Goal: Information Seeking & Learning: Learn about a topic

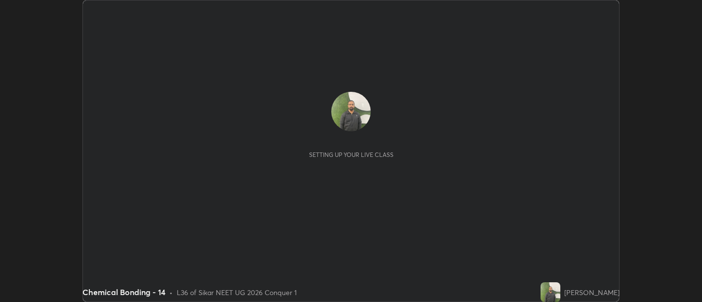
scroll to position [302, 701]
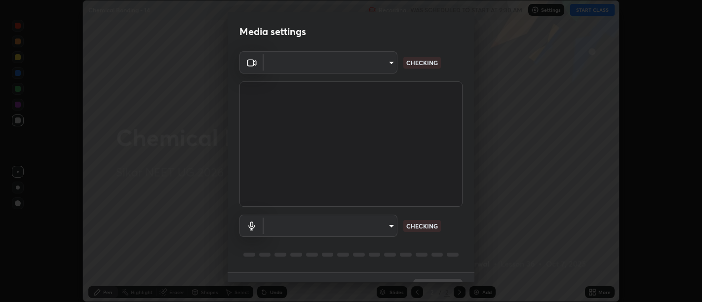
type input "d9b519daceb8a772394af6ea8e45353be5bbf62d8cb1cf3345c472de64055974"
type input "58abe51d7fefdb17ba2419723d43872dcdd823d411622da55c3e9c12cc60ef35"
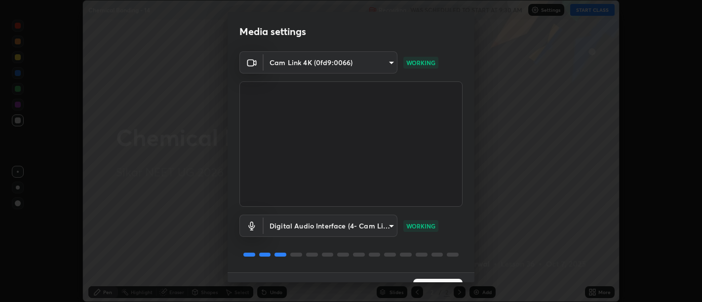
scroll to position [21, 0]
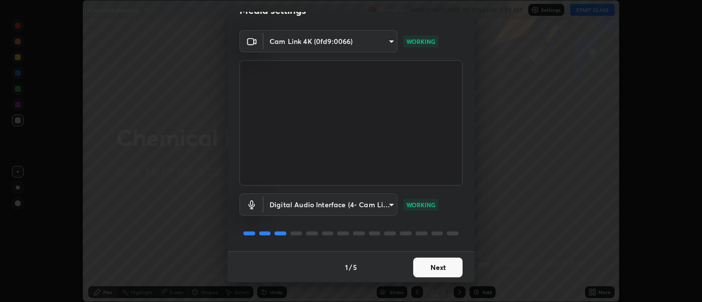
click at [440, 270] on button "Next" at bounding box center [437, 268] width 49 height 20
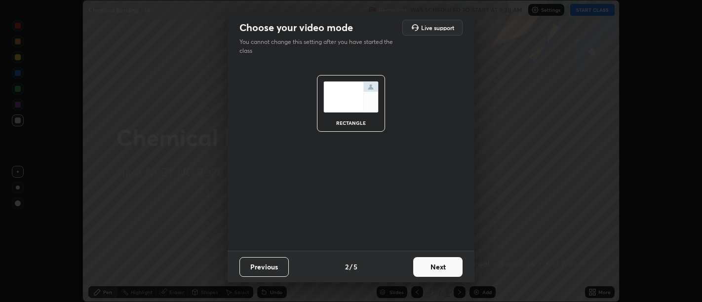
scroll to position [0, 0]
click at [438, 262] on button "Next" at bounding box center [437, 267] width 49 height 20
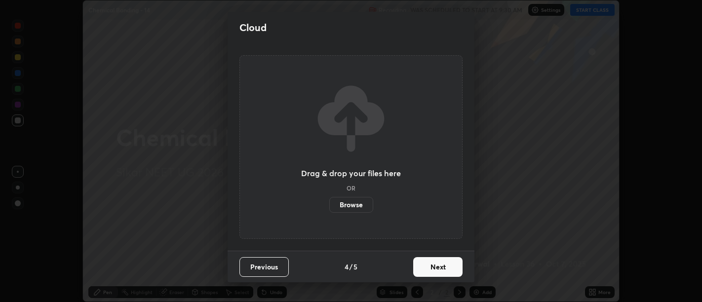
click at [443, 269] on button "Next" at bounding box center [437, 267] width 49 height 20
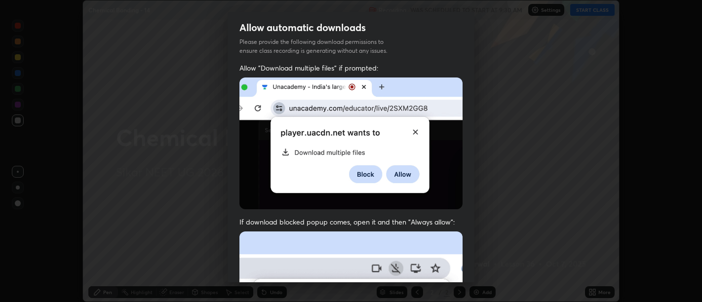
click at [445, 217] on span "If download blocked popup comes, open it and then "Always allow":" at bounding box center [350, 221] width 223 height 9
click at [442, 202] on img at bounding box center [350, 143] width 223 height 132
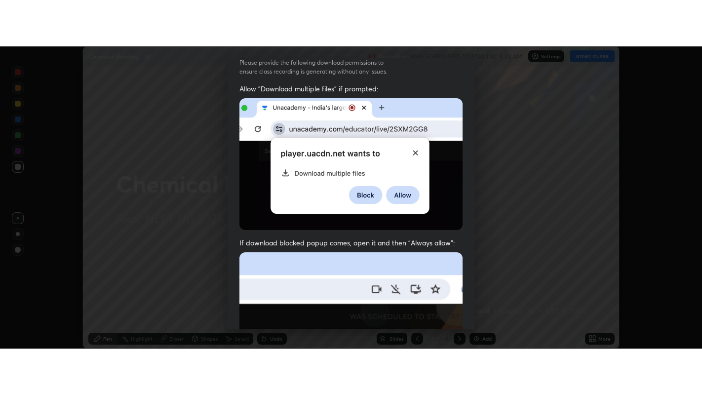
scroll to position [223, 0]
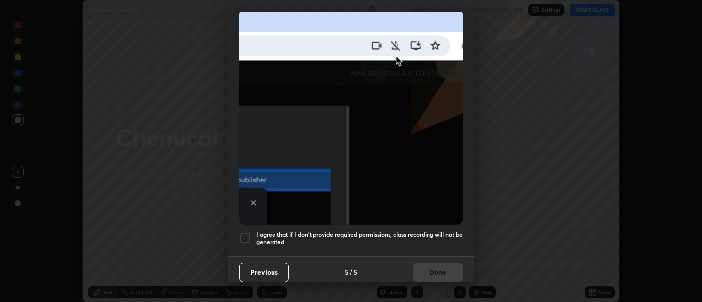
click at [443, 263] on div "Previous 5 / 5 Done" at bounding box center [351, 272] width 247 height 32
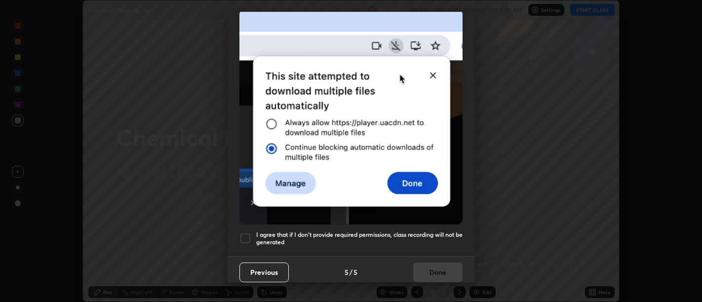
click at [449, 239] on h5 "I agree that if I don't provide required permissions, class recording will not …" at bounding box center [359, 238] width 206 height 15
click at [445, 267] on button "Done" at bounding box center [437, 273] width 49 height 20
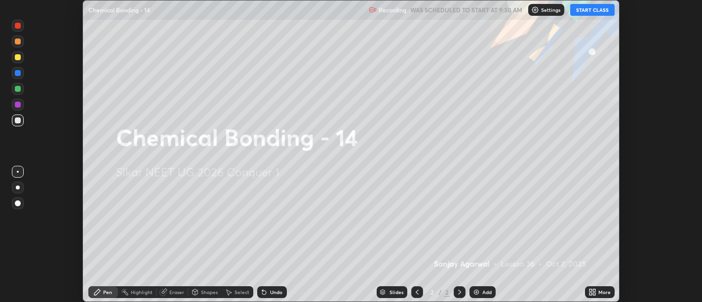
click at [582, 11] on button "START CLASS" at bounding box center [592, 10] width 44 height 12
click at [588, 284] on div "More" at bounding box center [600, 292] width 30 height 20
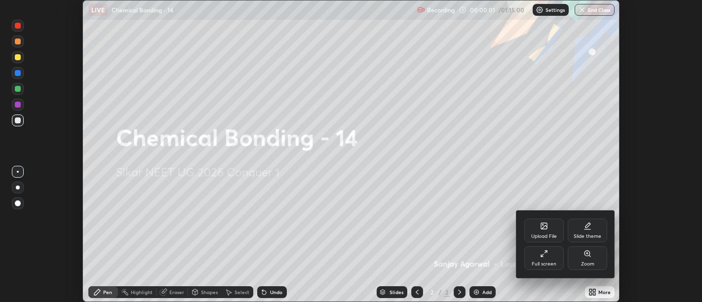
click at [555, 252] on div "Full screen" at bounding box center [543, 258] width 39 height 24
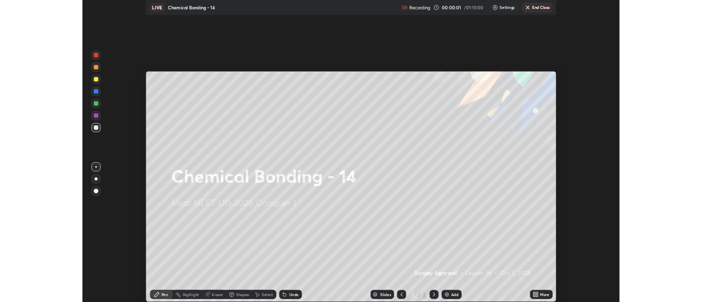
scroll to position [395, 702]
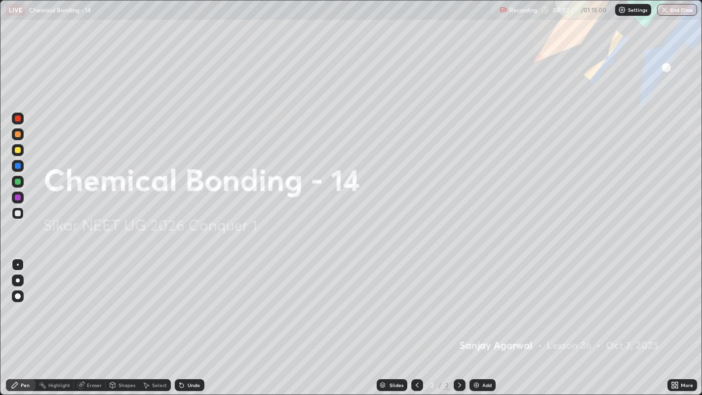
click at [485, 302] on div "Add" at bounding box center [486, 384] width 9 height 5
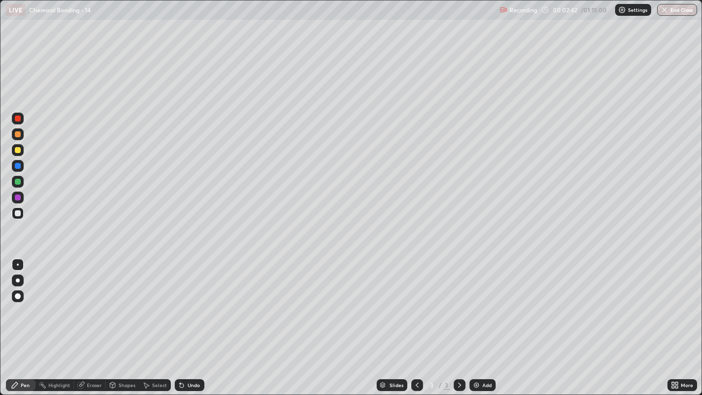
click at [17, 280] on div at bounding box center [18, 280] width 4 height 4
click at [17, 151] on div at bounding box center [18, 150] width 6 height 6
click at [191, 302] on div "Undo" at bounding box center [194, 384] width 12 height 5
click at [193, 302] on div "Undo" at bounding box center [194, 384] width 12 height 5
click at [190, 302] on div "Undo" at bounding box center [190, 385] width 30 height 12
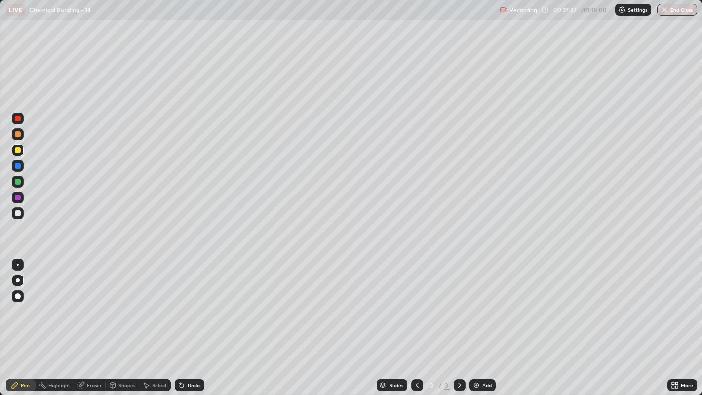
click at [190, 302] on div "Undo" at bounding box center [194, 384] width 12 height 5
click at [188, 302] on div "Undo" at bounding box center [194, 384] width 12 height 5
click at [476, 302] on img at bounding box center [476, 385] width 8 height 8
click at [190, 302] on div "Undo" at bounding box center [194, 384] width 12 height 5
click at [180, 302] on icon at bounding box center [182, 385] width 4 height 4
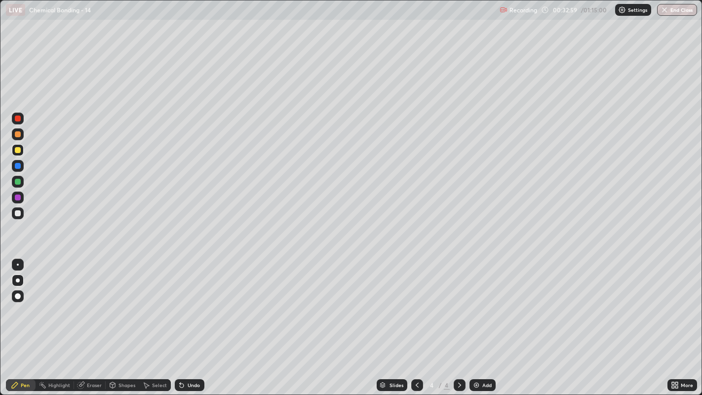
click at [49, 302] on div "Highlight" at bounding box center [55, 385] width 38 height 12
click at [17, 302] on icon at bounding box center [15, 385] width 8 height 8
click at [16, 215] on div at bounding box center [18, 213] width 6 height 6
click at [17, 183] on div at bounding box center [18, 182] width 6 height 6
click at [195, 302] on div "Undo" at bounding box center [188, 385] width 34 height 20
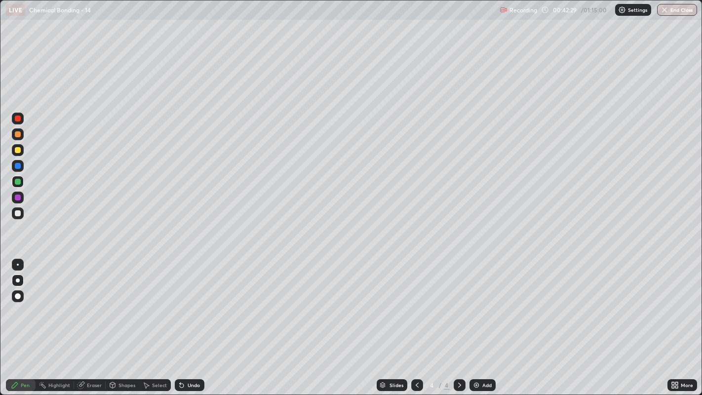
click at [17, 212] on div at bounding box center [18, 213] width 6 height 6
click at [416, 302] on icon at bounding box center [417, 385] width 8 height 8
click at [457, 302] on icon at bounding box center [460, 385] width 8 height 8
click at [416, 302] on icon at bounding box center [417, 385] width 8 height 8
click at [188, 302] on div "Undo" at bounding box center [194, 384] width 12 height 5
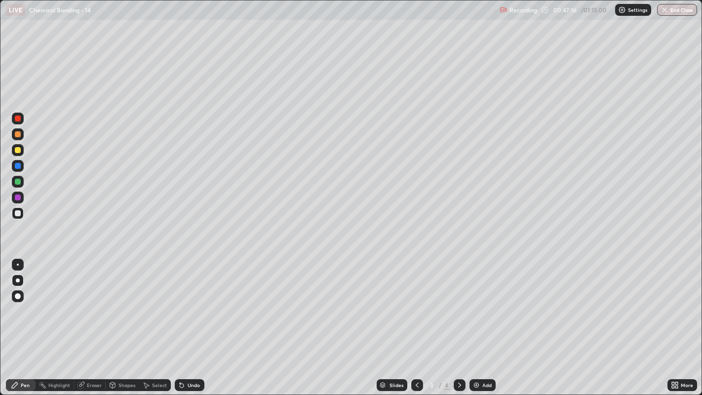
click at [194, 302] on div "Undo" at bounding box center [194, 384] width 12 height 5
click at [184, 302] on icon at bounding box center [182, 385] width 8 height 8
click at [458, 302] on icon at bounding box center [459, 384] width 3 height 5
click at [479, 302] on div "Add" at bounding box center [482, 385] width 26 height 12
click at [193, 302] on div "Undo" at bounding box center [194, 384] width 12 height 5
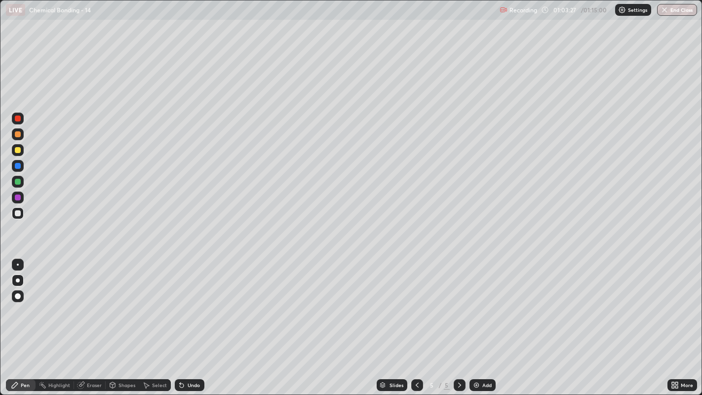
click at [193, 302] on div "Undo" at bounding box center [194, 384] width 12 height 5
click at [663, 7] on img "button" at bounding box center [664, 10] width 8 height 8
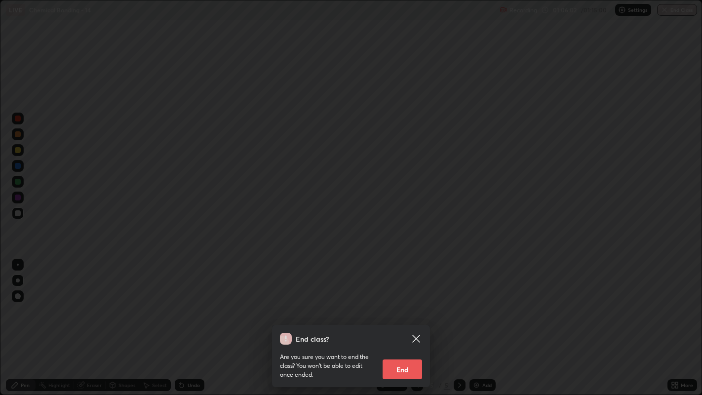
click at [406, 302] on button "End" at bounding box center [401, 369] width 39 height 20
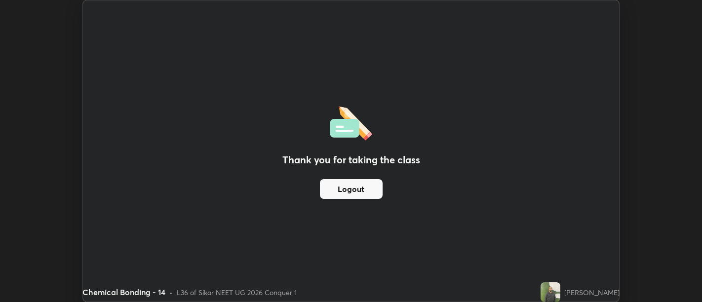
scroll to position [49052, 48652]
